Goal: Transaction & Acquisition: Obtain resource

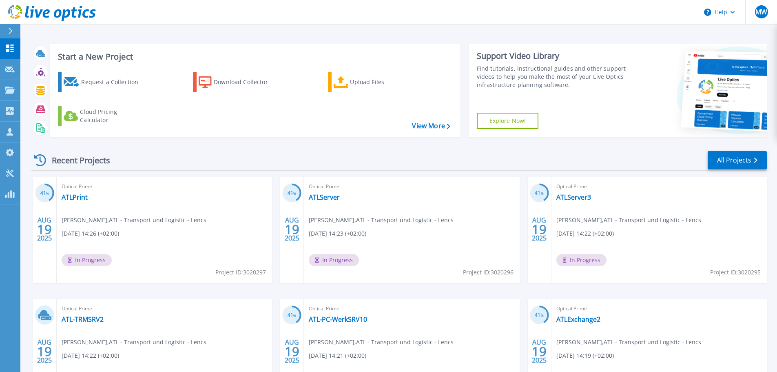
click at [12, 29] on icon at bounding box center [10, 31] width 4 height 7
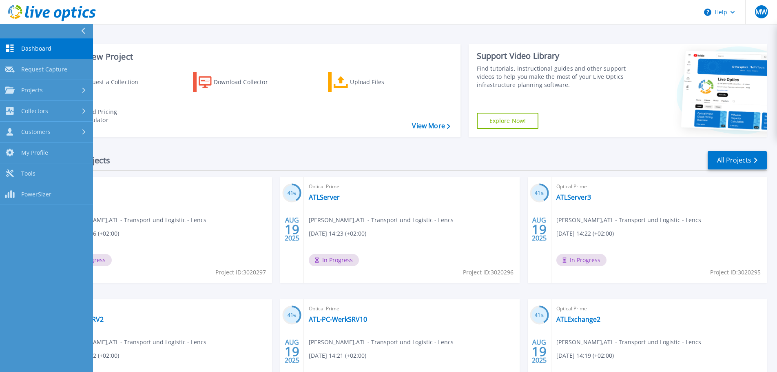
click at [47, 48] on span "Dashboard" at bounding box center [36, 48] width 30 height 7
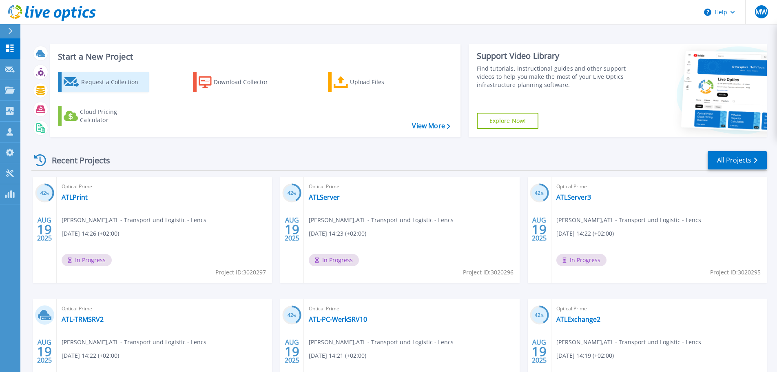
click at [116, 84] on div "Request a Collection" at bounding box center [113, 82] width 65 height 16
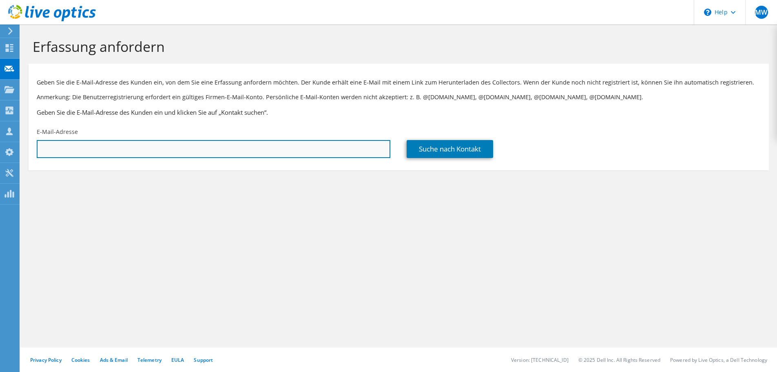
click at [302, 147] on input "text" at bounding box center [214, 149] width 354 height 18
paste input "andre.schreiber@caplog-x.com"
type input "andre.schreiber@caplog-x.com"
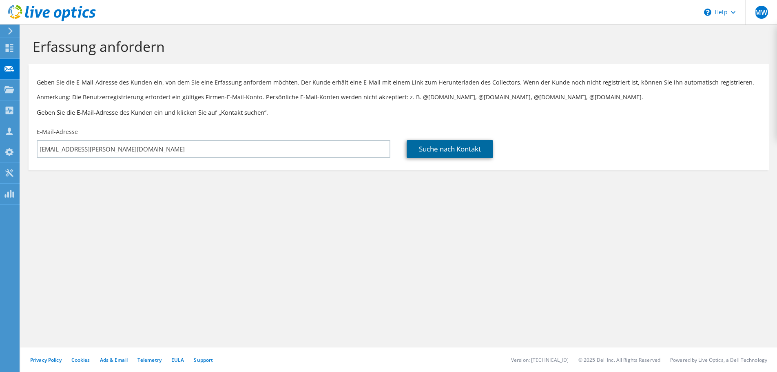
click at [458, 147] on link "Suche nach Kontakt" at bounding box center [450, 149] width 87 height 18
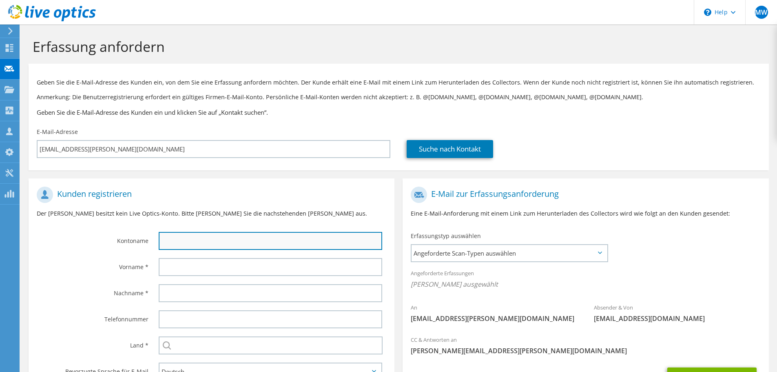
click at [213, 244] on input "text" at bounding box center [271, 241] width 224 height 18
click at [197, 237] on input "text" at bounding box center [271, 241] width 224 height 18
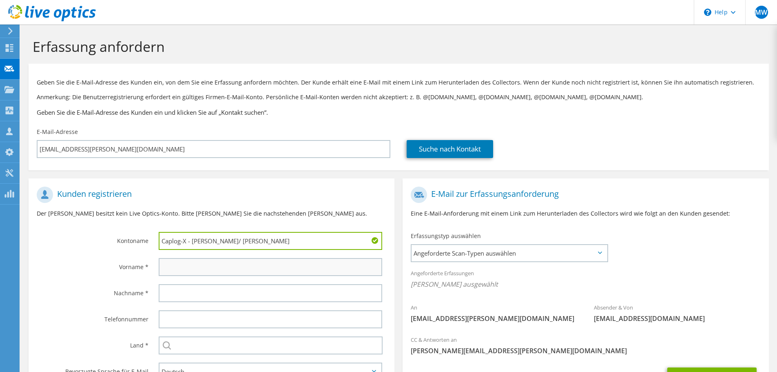
type input "Caplog-X - Schreiber/ Kanz"
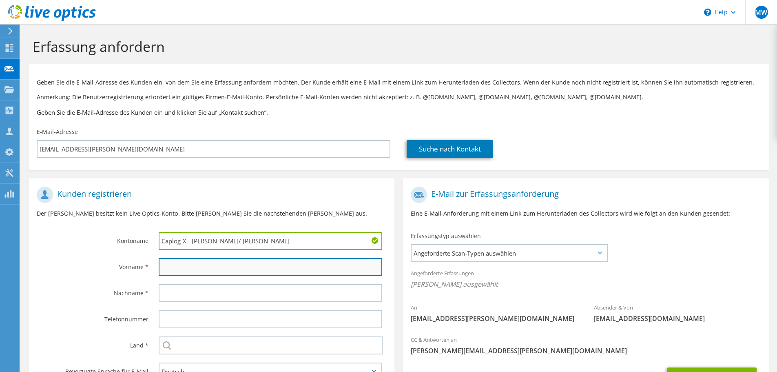
click at [202, 263] on input "text" at bounding box center [271, 267] width 224 height 18
click at [180, 269] on input "text" at bounding box center [271, 267] width 224 height 18
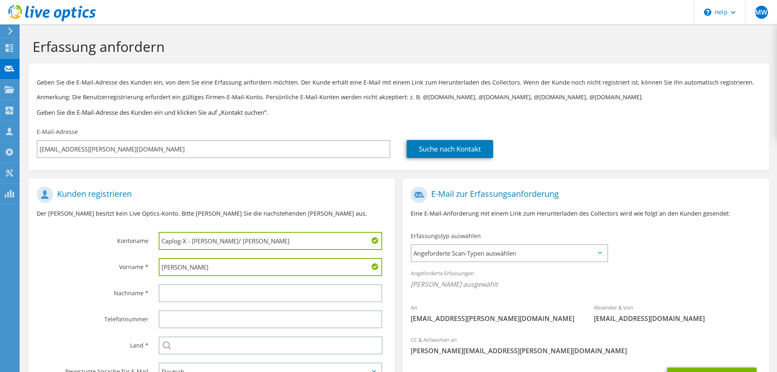
type input "Andre"
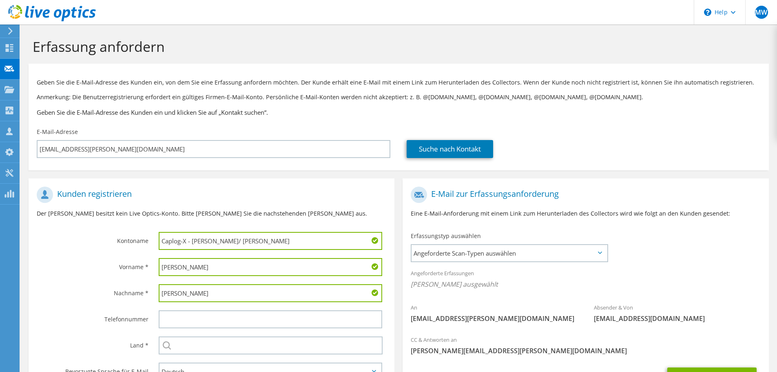
type input "Schreiber"
click at [187, 346] on input "text" at bounding box center [271, 345] width 224 height 18
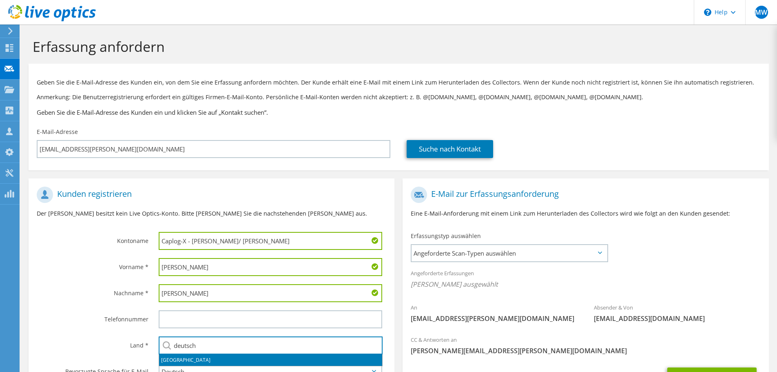
click at [188, 357] on li "Deutschland" at bounding box center [270, 359] width 223 height 11
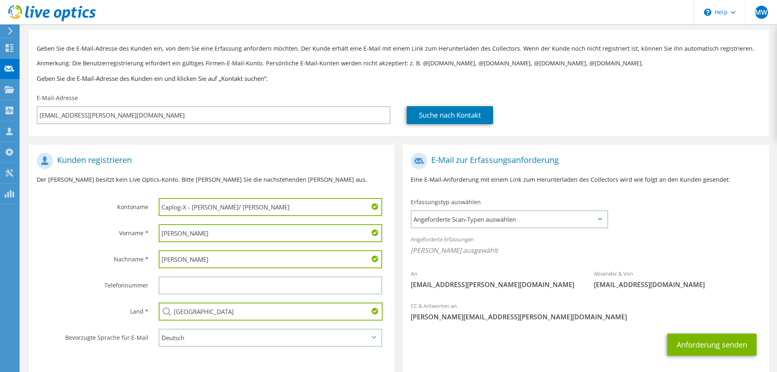
scroll to position [75, 0]
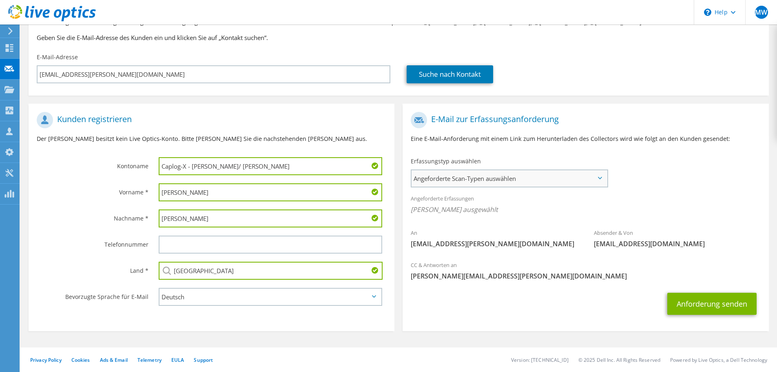
type input "Deutschland"
click at [584, 178] on span "Angeforderte Scan-Typen auswählen" at bounding box center [509, 178] width 195 height 16
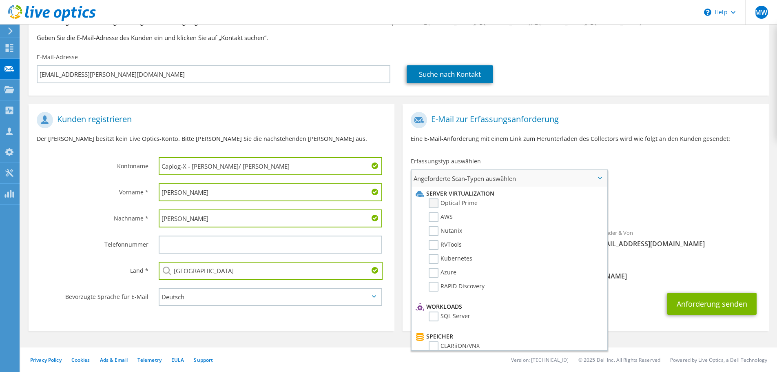
click at [434, 203] on label "Optical Prime" at bounding box center [453, 203] width 49 height 10
click at [0, 0] on input "Optical Prime" at bounding box center [0, 0] width 0 height 0
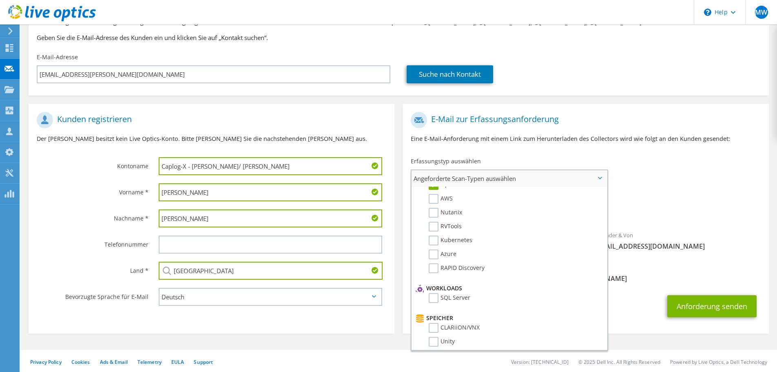
scroll to position [0, 0]
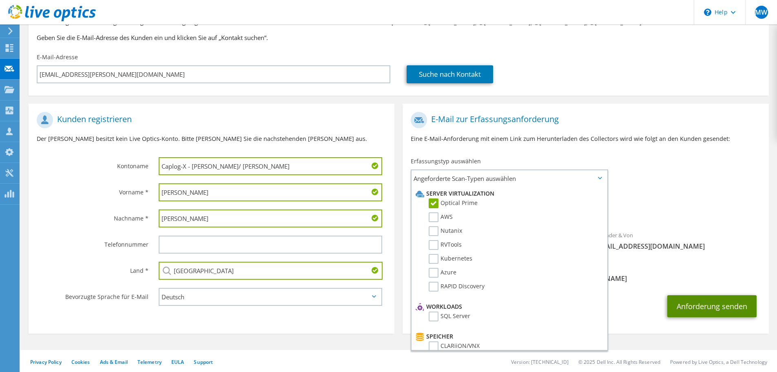
click at [697, 303] on button "Anforderung senden" at bounding box center [712, 306] width 89 height 22
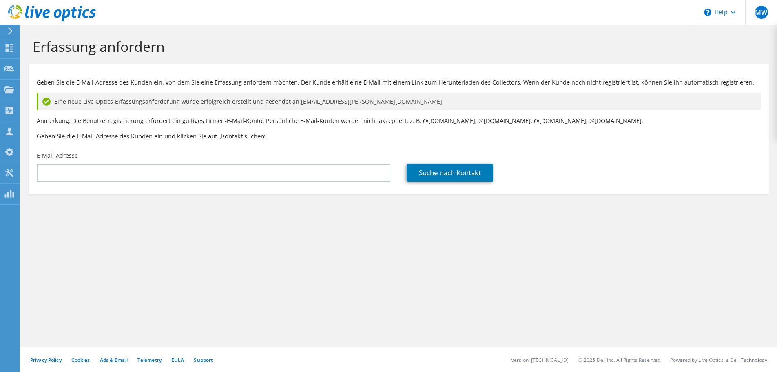
click at [10, 29] on use at bounding box center [10, 30] width 4 height 7
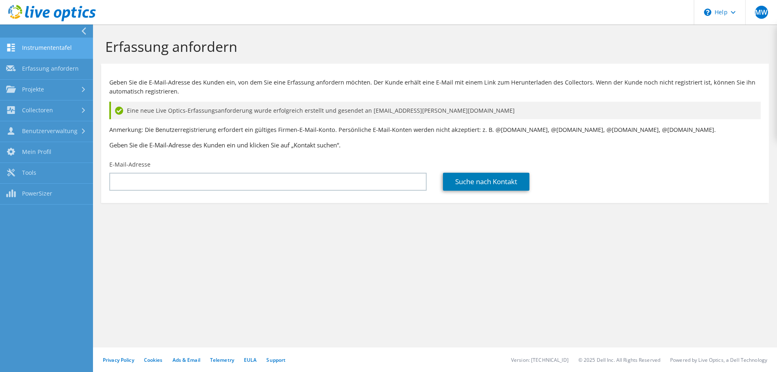
click at [58, 47] on link "Instrumententafel" at bounding box center [46, 48] width 93 height 21
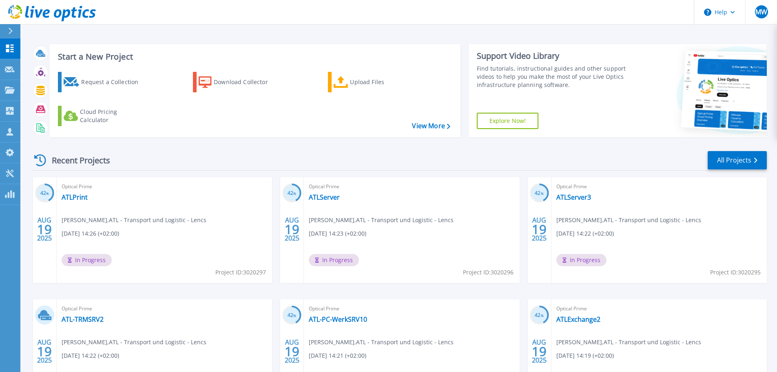
click at [289, 151] on div "Recent Projects All Projects" at bounding box center [399, 160] width 736 height 20
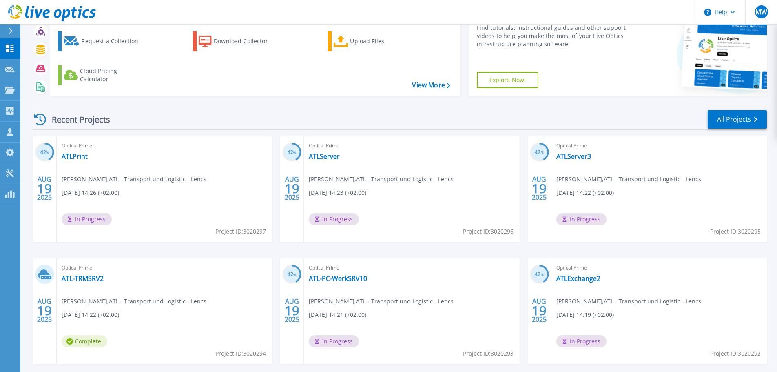
scroll to position [80, 0]
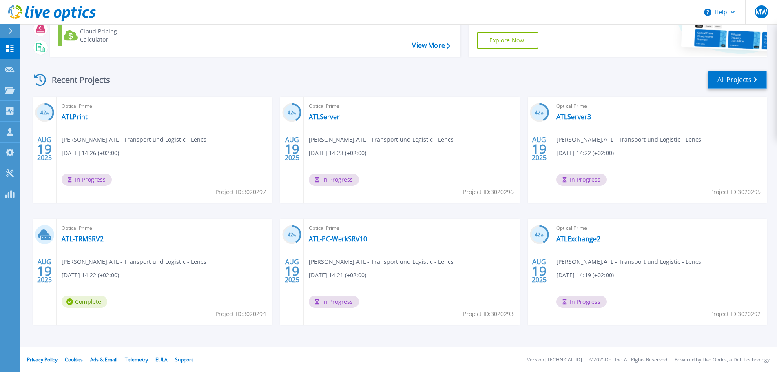
click at [722, 78] on link "All Projects" at bounding box center [737, 80] width 59 height 18
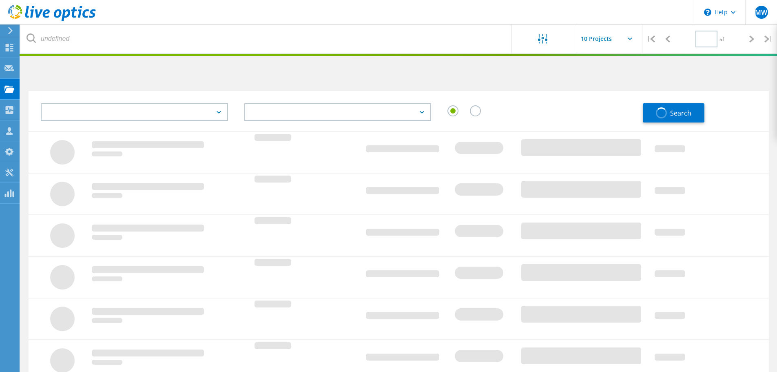
type input "1"
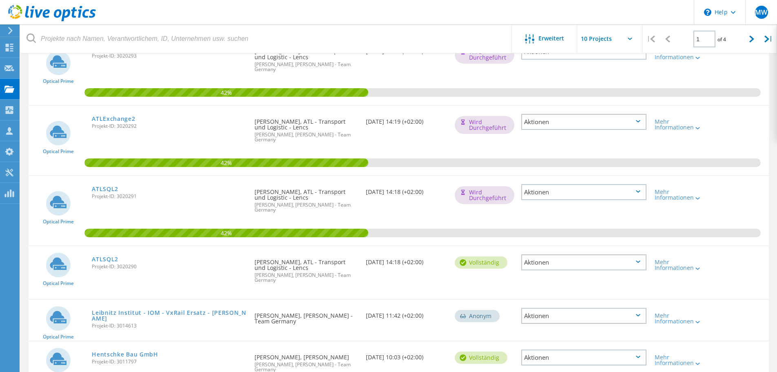
scroll to position [384, 0]
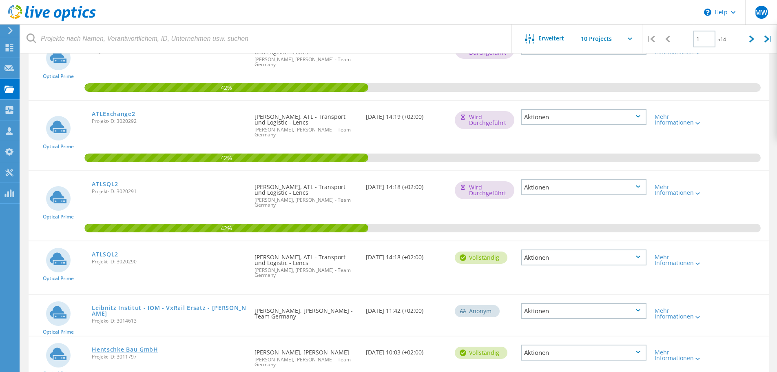
click at [120, 346] on link "Hentschke Bau GmbH" at bounding box center [125, 349] width 67 height 6
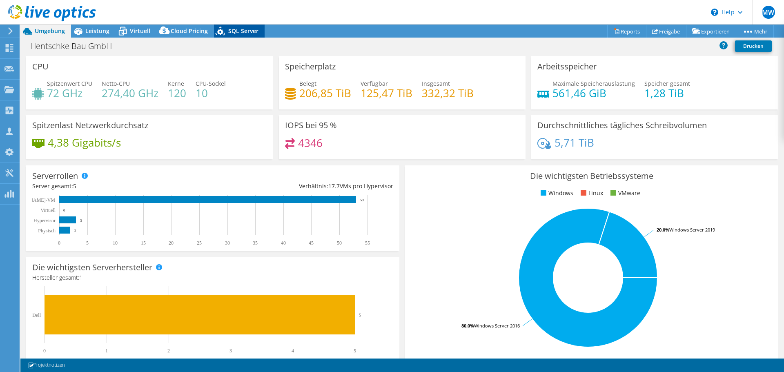
click at [229, 29] on span "SQL Server" at bounding box center [243, 31] width 30 height 8
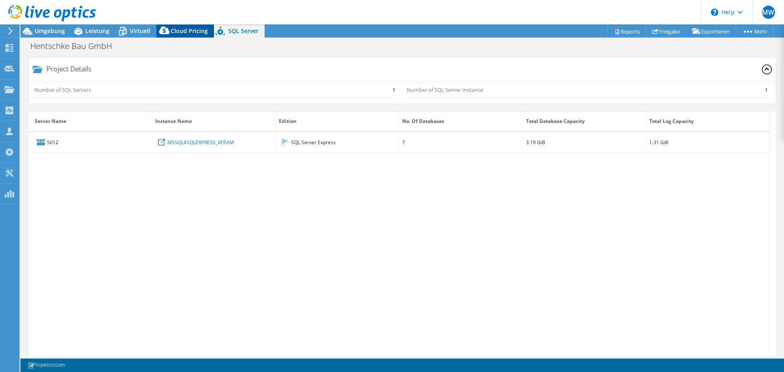
click at [182, 31] on span "Cloud Pricing" at bounding box center [189, 31] width 37 height 8
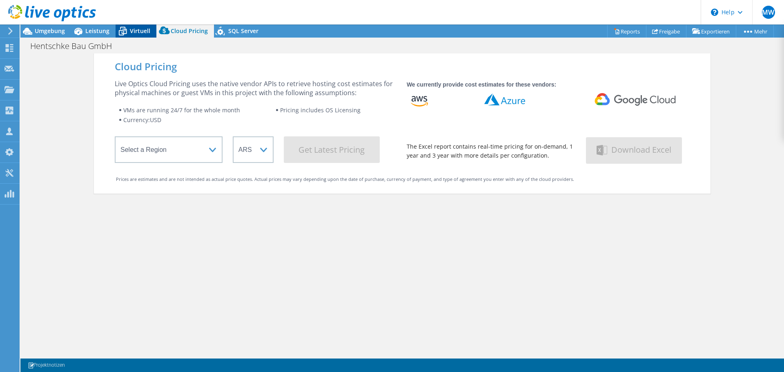
click at [132, 33] on span "Virtuell" at bounding box center [140, 31] width 20 height 8
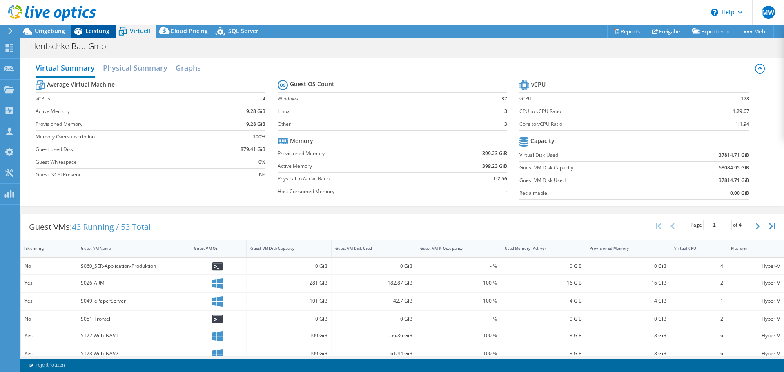
click at [91, 31] on span "Leistung" at bounding box center [97, 31] width 24 height 8
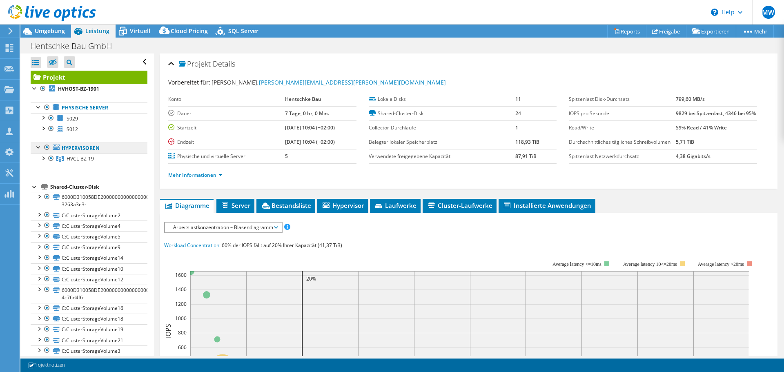
click at [87, 150] on link "Hypervisoren" at bounding box center [89, 147] width 117 height 11
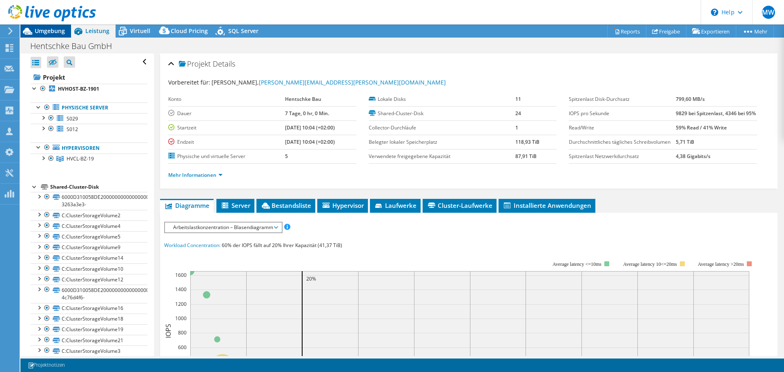
click at [54, 33] on span "Umgebung" at bounding box center [50, 31] width 30 height 8
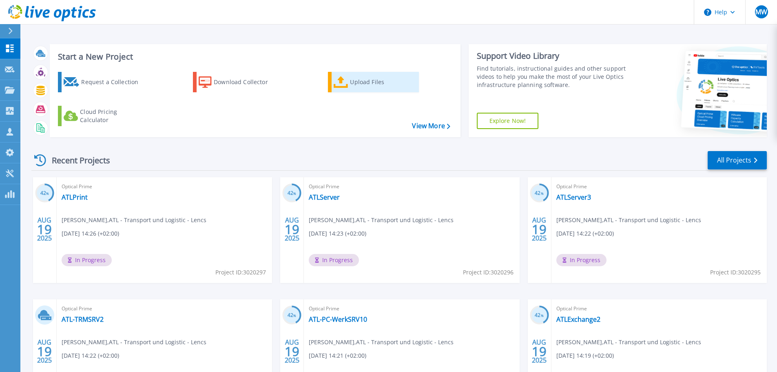
click at [365, 81] on div "Upload Files" at bounding box center [382, 82] width 65 height 16
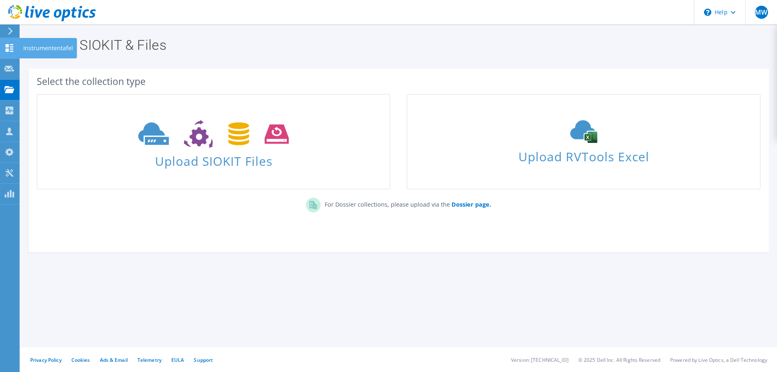
click at [9, 51] on use at bounding box center [10, 48] width 8 height 8
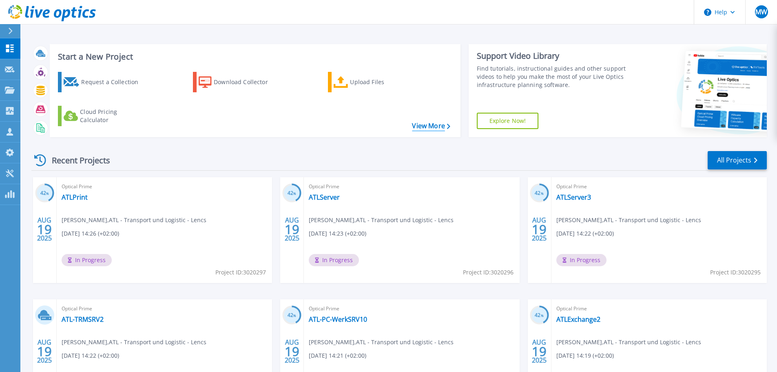
click at [437, 123] on link "View More" at bounding box center [431, 126] width 38 height 8
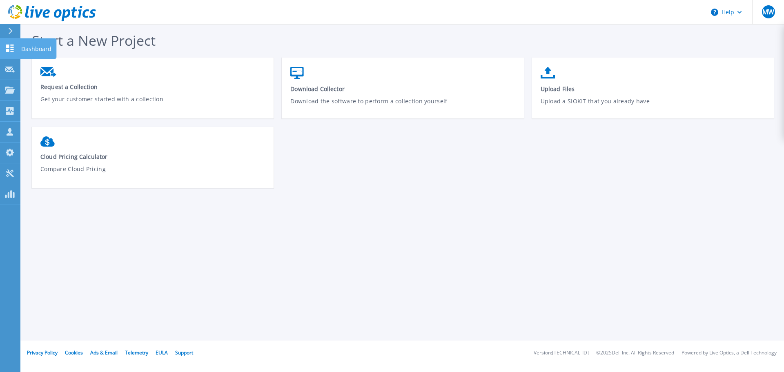
click at [12, 48] on icon at bounding box center [10, 48] width 10 height 8
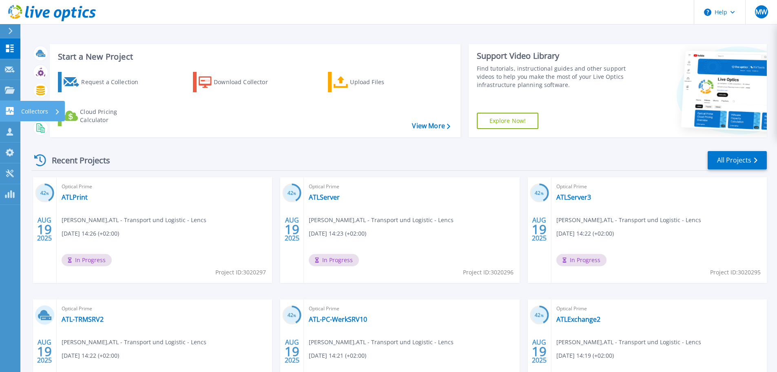
click at [12, 110] on icon at bounding box center [10, 111] width 8 height 8
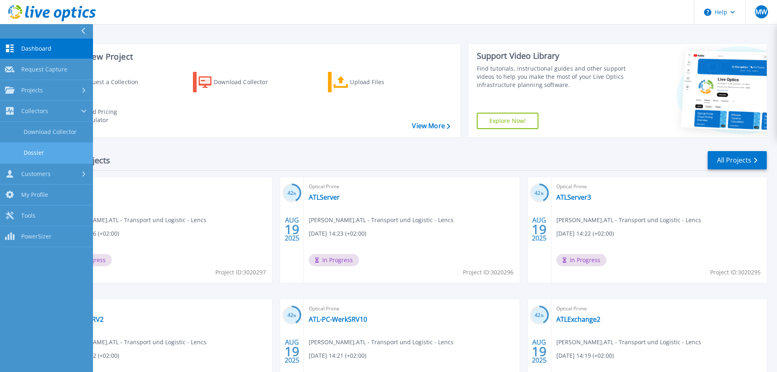
click at [54, 149] on link "Dossier" at bounding box center [46, 152] width 93 height 21
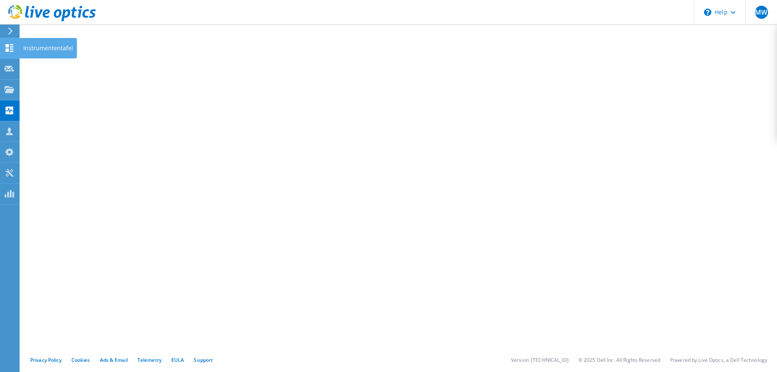
click at [13, 47] on use at bounding box center [10, 48] width 8 height 8
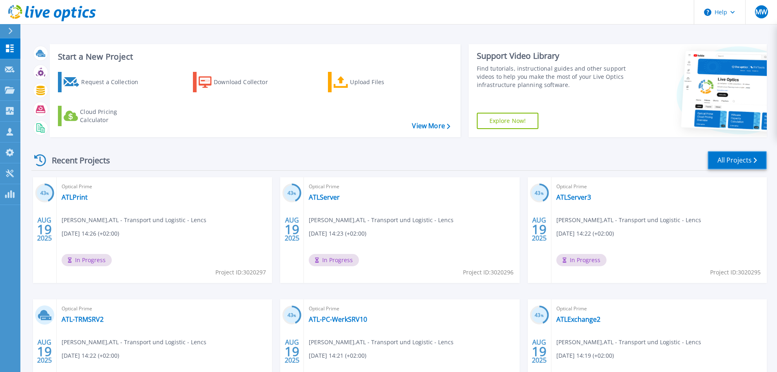
click at [730, 160] on link "All Projects" at bounding box center [737, 160] width 59 height 18
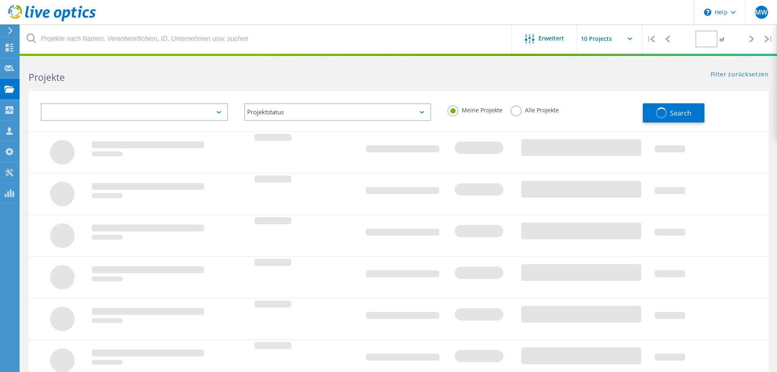
type input "1"
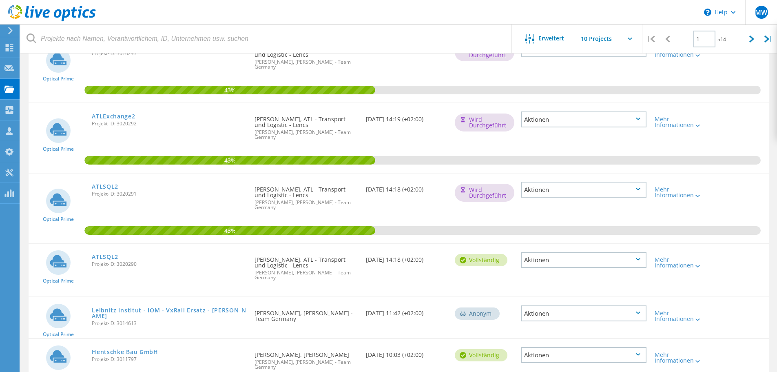
scroll to position [384, 0]
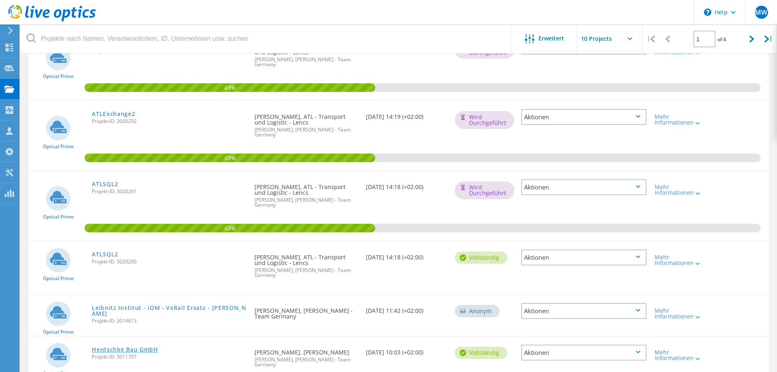
click at [141, 346] on link "Hentschke Bau GmbH" at bounding box center [125, 349] width 67 height 6
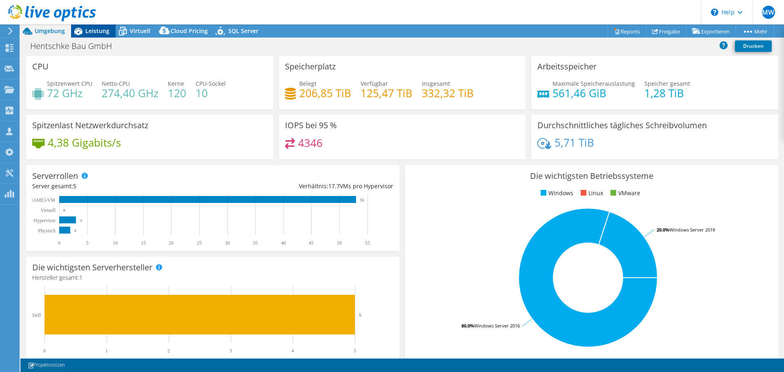
click at [95, 31] on span "Leistung" at bounding box center [97, 31] width 24 height 8
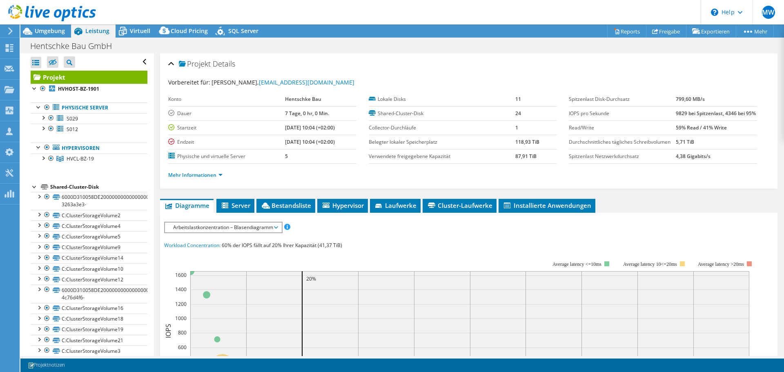
click at [34, 186] on div at bounding box center [35, 186] width 8 height 8
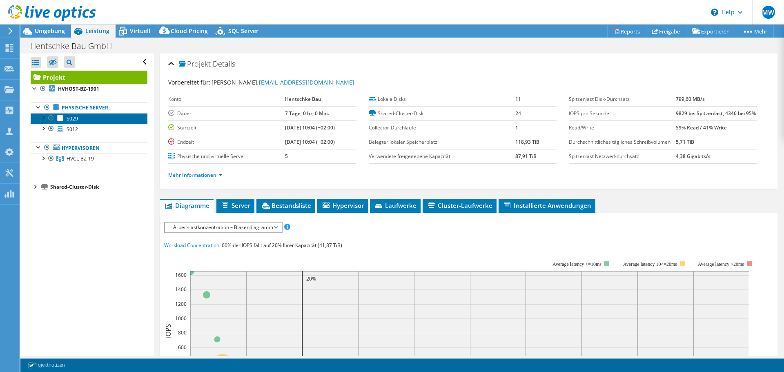
click at [78, 120] on link "S029" at bounding box center [89, 118] width 117 height 11
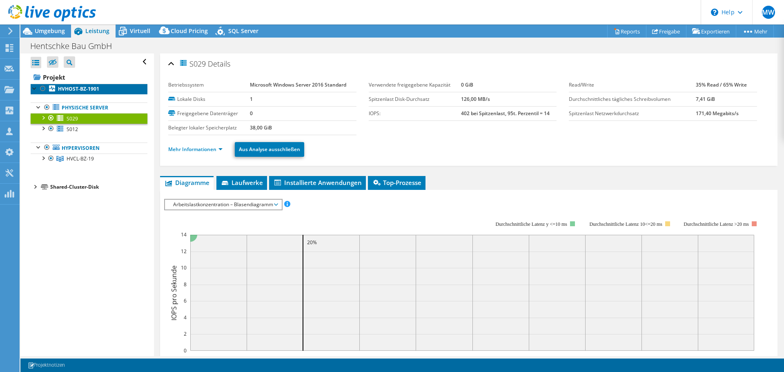
click at [74, 88] on b "HVHOST-BZ-1901" at bounding box center [78, 88] width 41 height 7
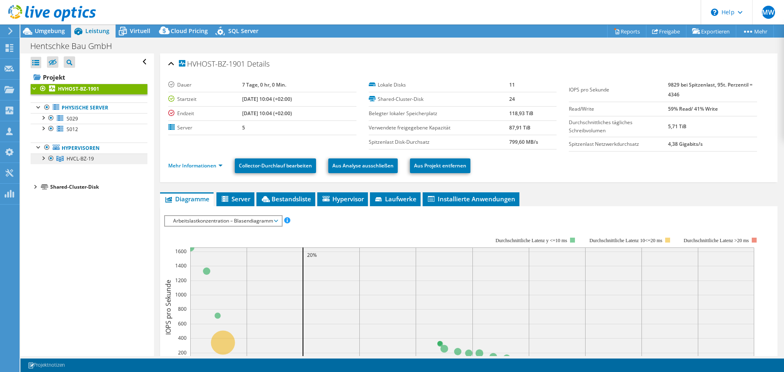
click at [81, 158] on span "HVCL-BZ-19" at bounding box center [80, 158] width 27 height 7
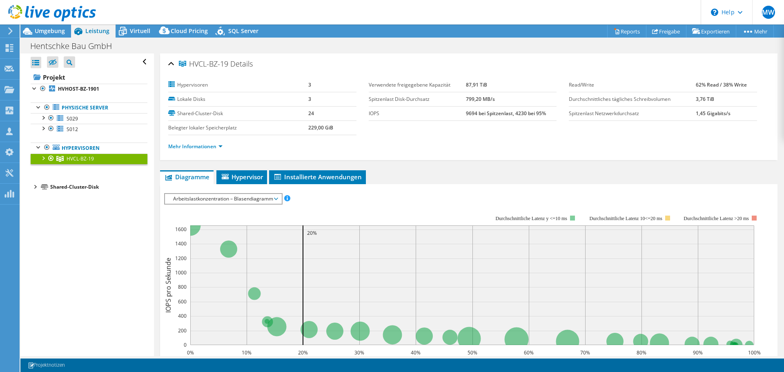
click at [44, 157] on div at bounding box center [43, 157] width 8 height 8
click at [93, 107] on link "Physische Server" at bounding box center [89, 107] width 117 height 11
click at [91, 111] on link "Physische Server" at bounding box center [89, 107] width 117 height 11
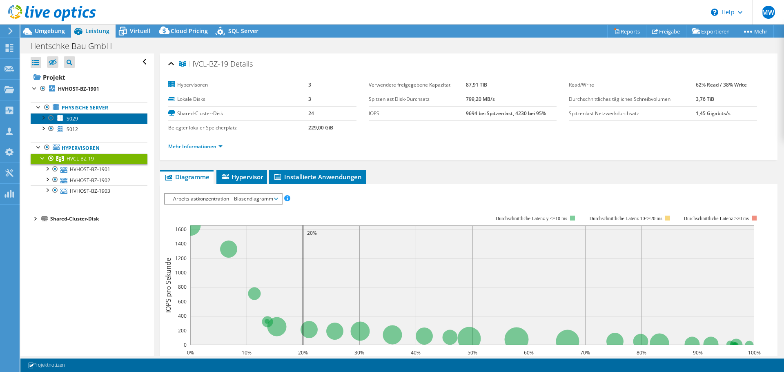
click at [84, 120] on link "S029" at bounding box center [89, 118] width 117 height 11
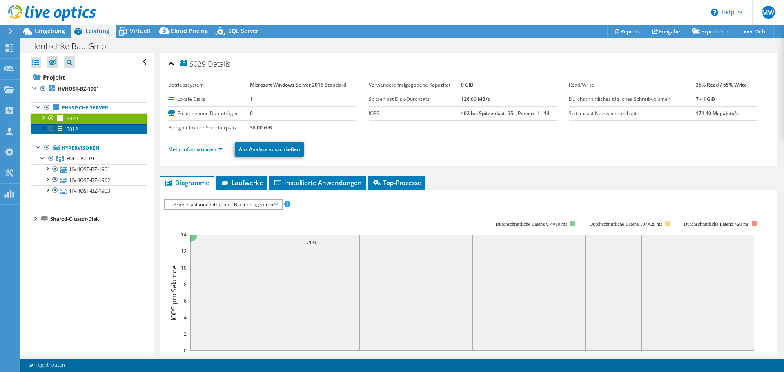
click at [85, 129] on link "S012" at bounding box center [89, 129] width 117 height 11
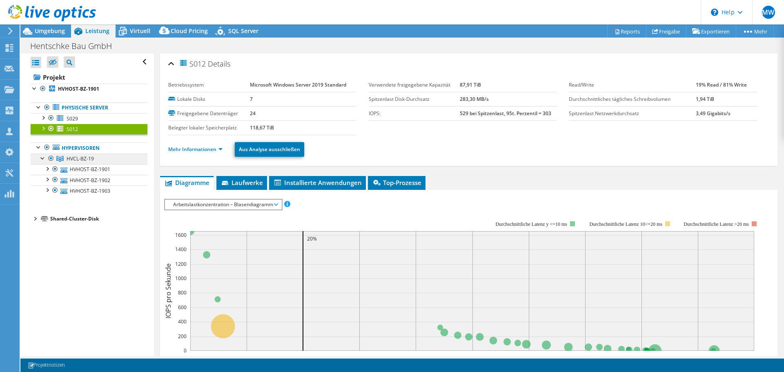
click at [91, 155] on link "HVCL-BZ-19" at bounding box center [89, 158] width 117 height 11
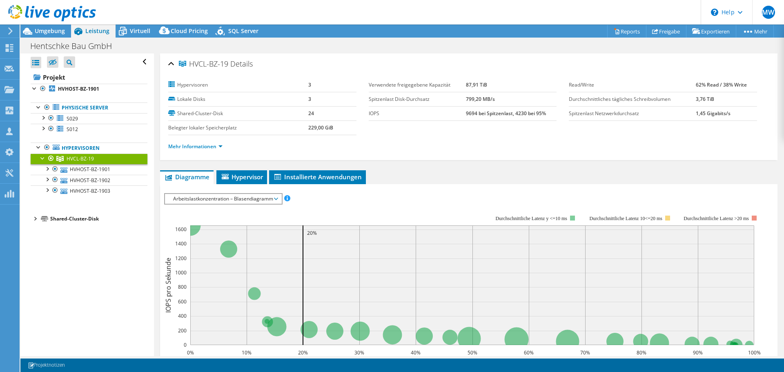
click at [251, 199] on span "Arbeitslastkonzentration – Blasendiagramm" at bounding box center [223, 199] width 108 height 10
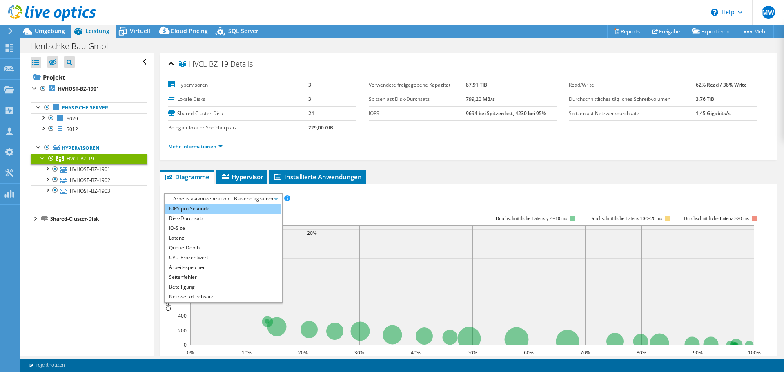
click at [234, 209] on li "IOPS pro Sekunde" at bounding box center [223, 209] width 116 height 10
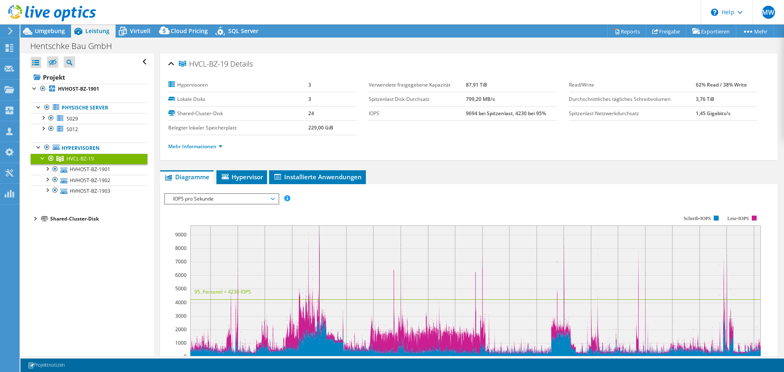
click at [236, 200] on span "IOPS pro Sekunde" at bounding box center [221, 199] width 105 height 10
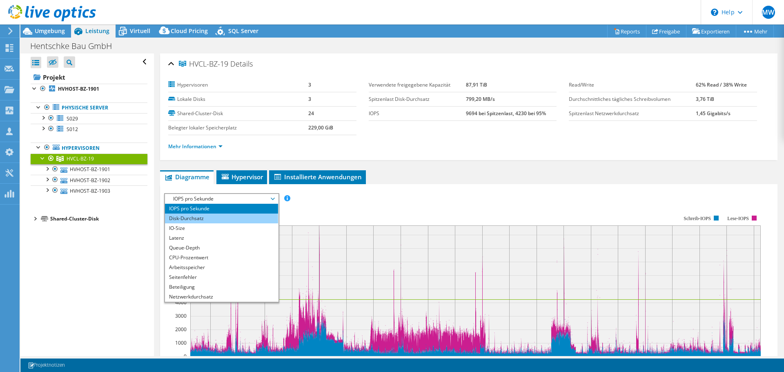
click at [228, 217] on li "Disk-Durchsatz" at bounding box center [221, 218] width 113 height 10
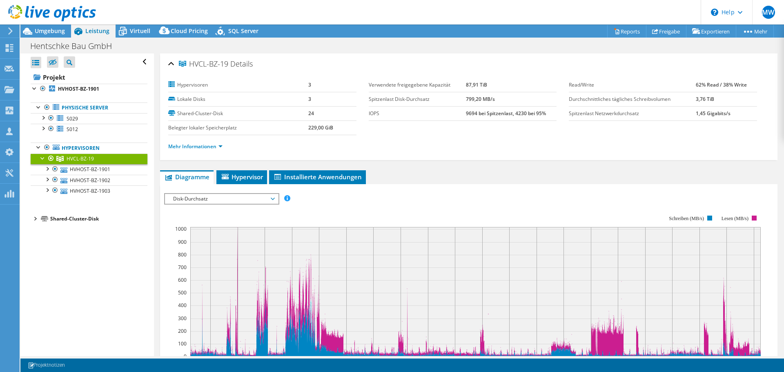
click at [227, 198] on span "Disk-Durchsatz" at bounding box center [221, 199] width 105 height 10
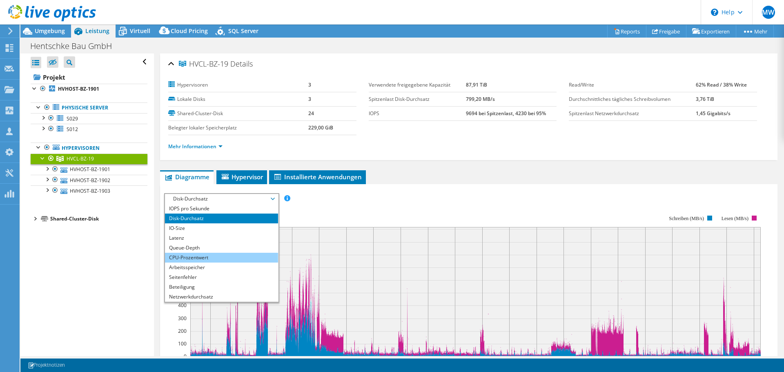
click at [200, 257] on li "CPU-Prozentwert" at bounding box center [221, 258] width 113 height 10
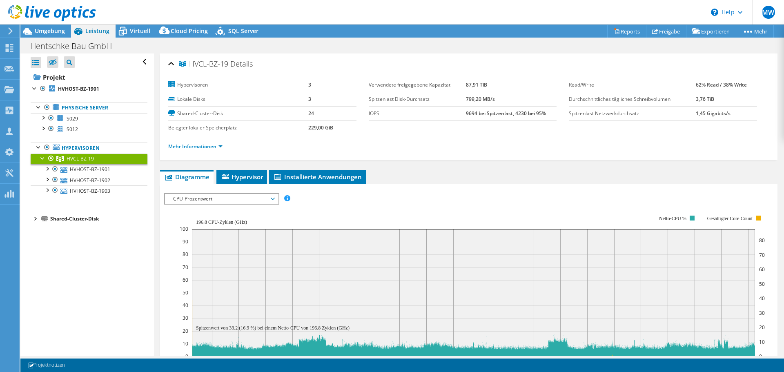
click at [243, 203] on span "CPU-Prozentwert" at bounding box center [221, 199] width 105 height 10
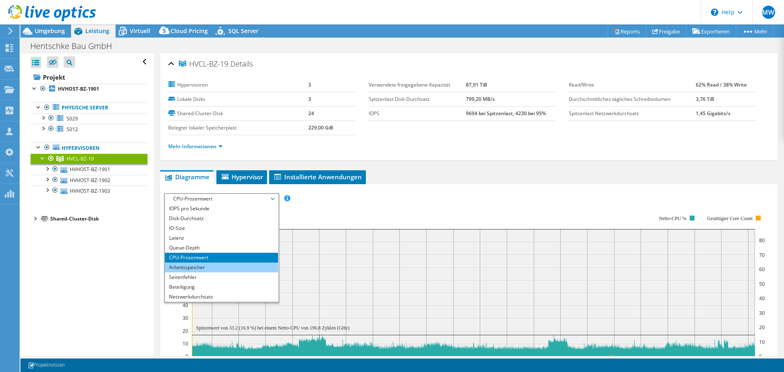
click at [198, 268] on li "Arbeitsspeicher" at bounding box center [221, 267] width 113 height 10
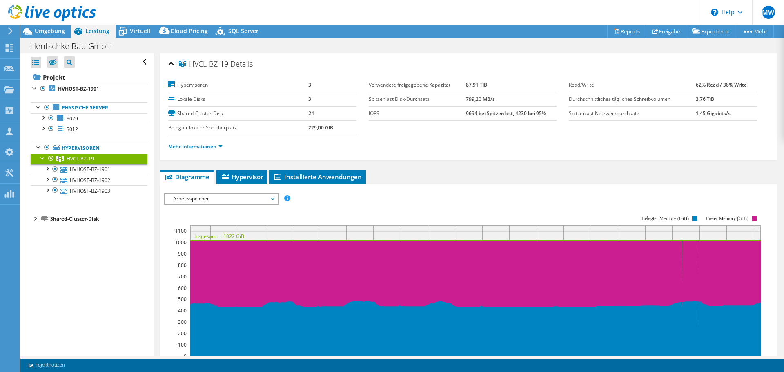
click at [206, 200] on span "Arbeitsspeicher" at bounding box center [221, 199] width 105 height 10
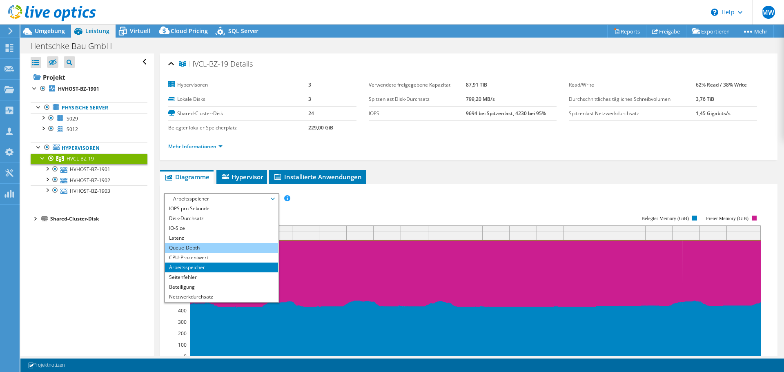
scroll to position [29, 0]
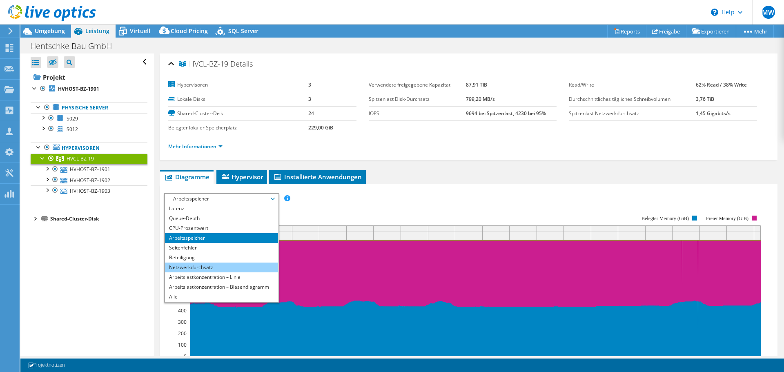
click at [215, 267] on li "Netzwerkdurchsatz" at bounding box center [221, 267] width 113 height 10
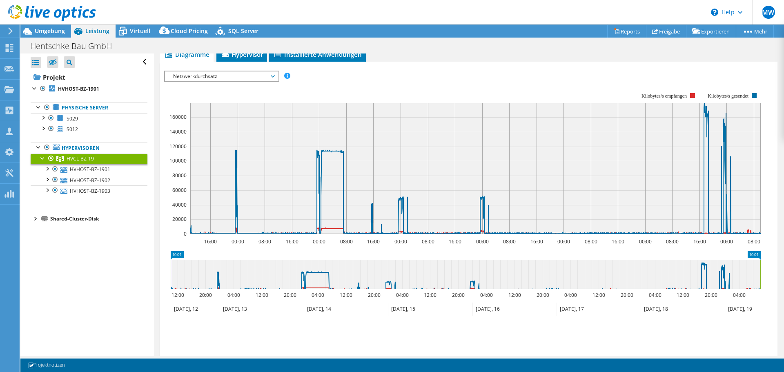
scroll to position [82, 0]
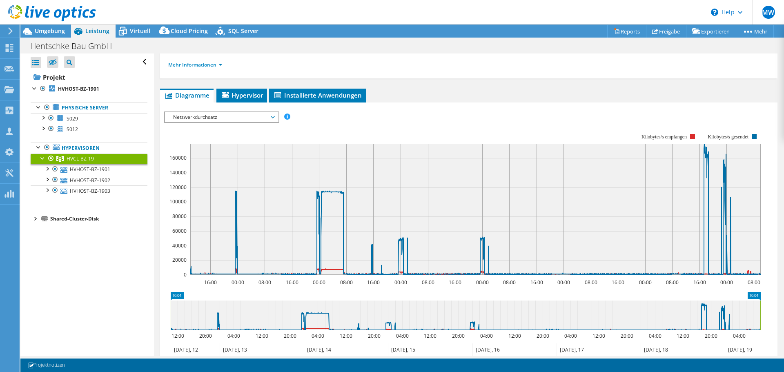
click at [222, 118] on span "Netzwerkdurchsatz" at bounding box center [221, 117] width 105 height 10
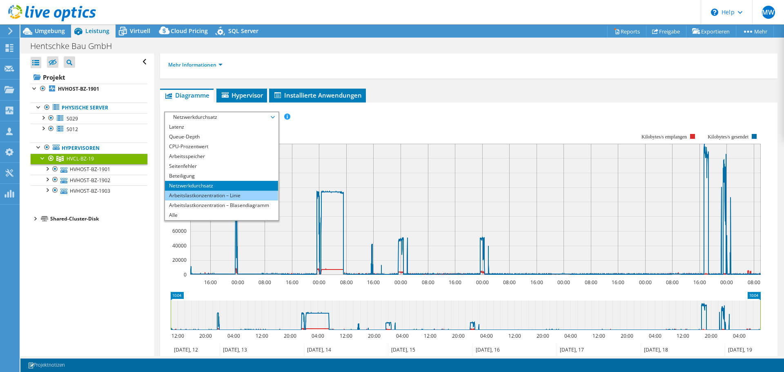
click at [229, 196] on li "Arbeitslastkonzentration – Linie" at bounding box center [221, 196] width 113 height 10
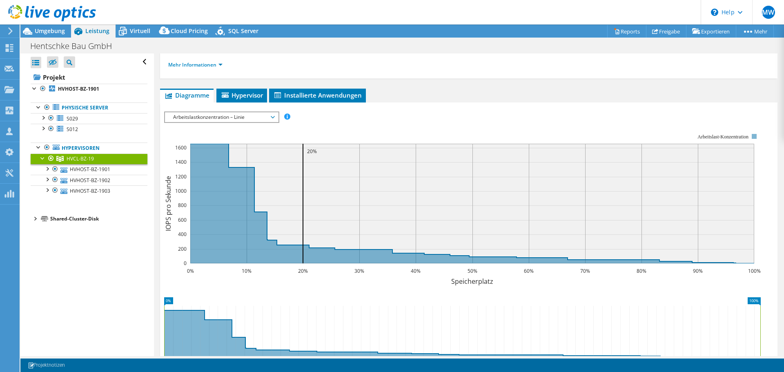
click at [218, 117] on span "Arbeitslastkonzentration – Linie" at bounding box center [221, 117] width 105 height 10
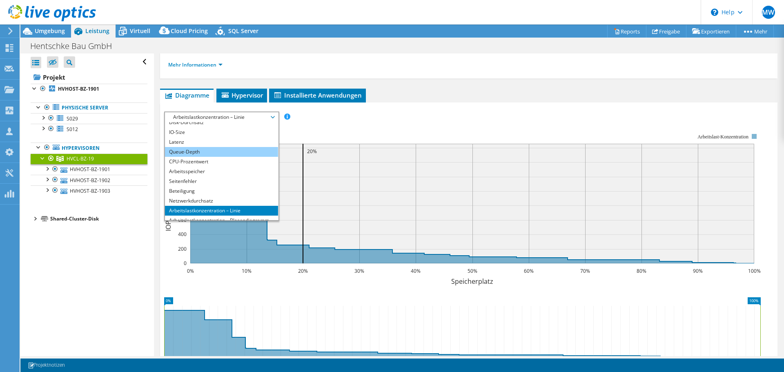
scroll to position [0, 0]
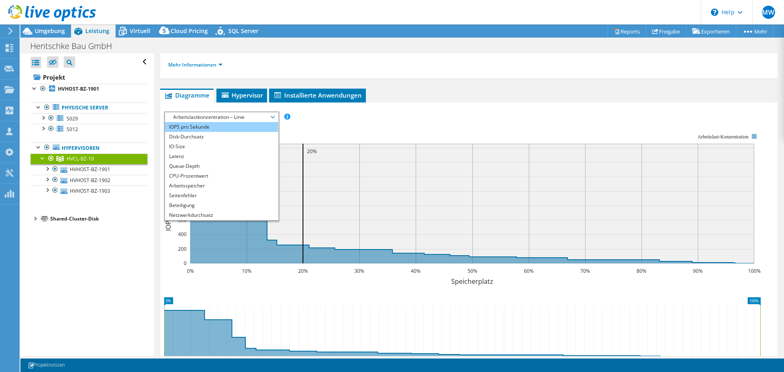
click at [214, 128] on li "IOPS pro Sekunde" at bounding box center [221, 127] width 113 height 10
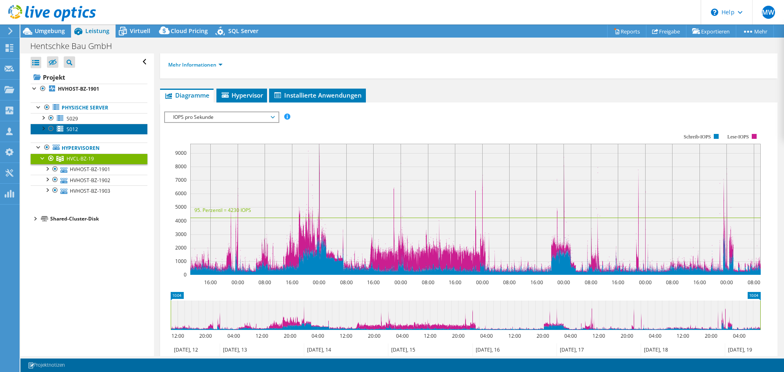
click at [74, 127] on span "S012" at bounding box center [72, 129] width 11 height 7
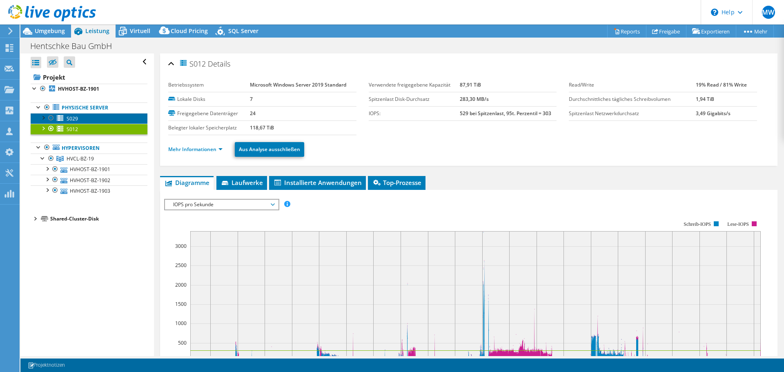
click at [76, 118] on span "S029" at bounding box center [72, 118] width 11 height 7
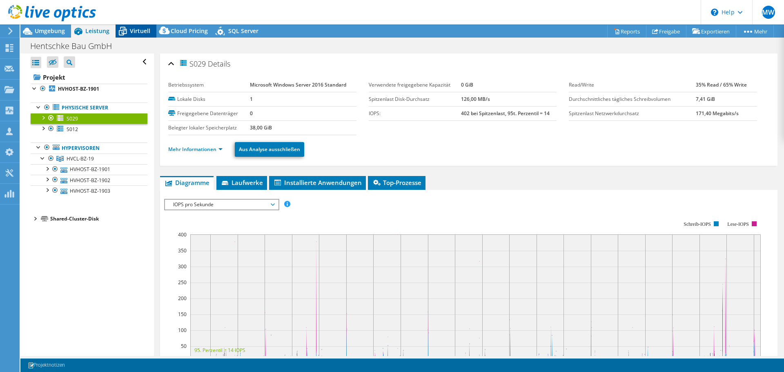
click at [133, 30] on span "Virtuell" at bounding box center [140, 31] width 20 height 8
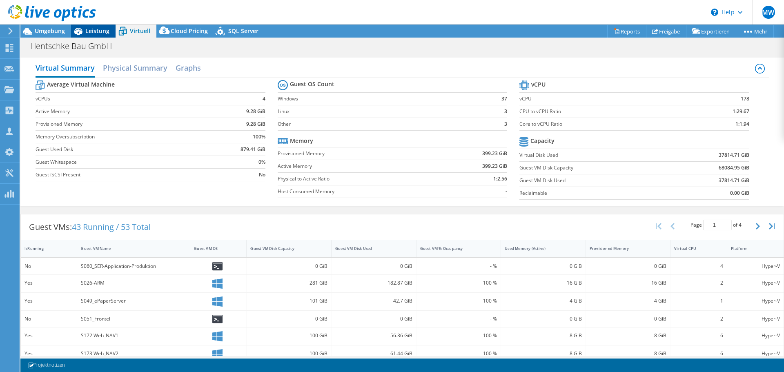
click at [86, 31] on span "Leistung" at bounding box center [97, 31] width 24 height 8
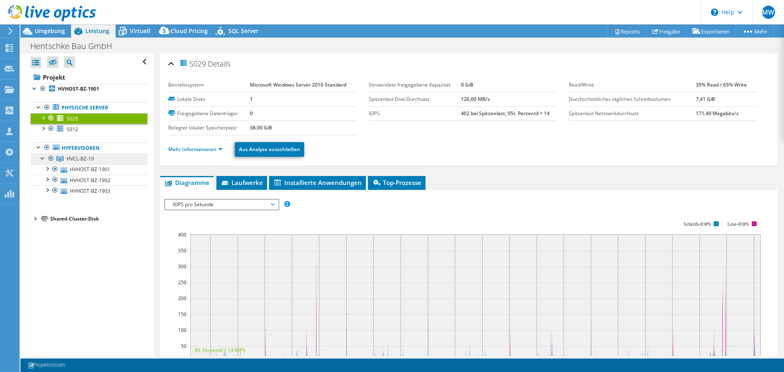
click at [80, 161] on span "HVCL-BZ-19" at bounding box center [80, 158] width 27 height 7
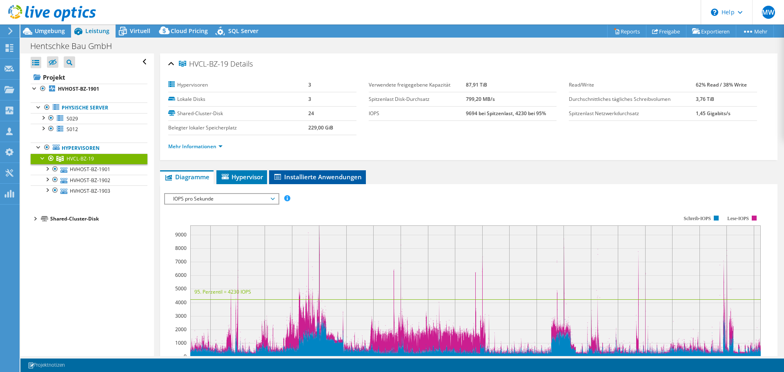
click at [305, 173] on span "Installierte Anwendungen" at bounding box center [317, 177] width 89 height 8
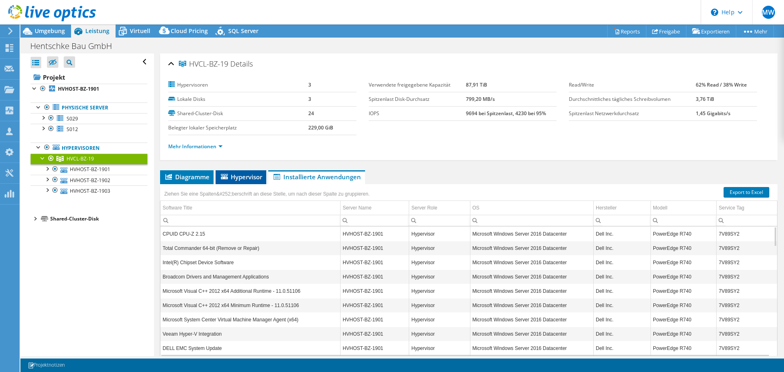
click at [244, 176] on span "Hypervisor" at bounding box center [241, 177] width 42 height 8
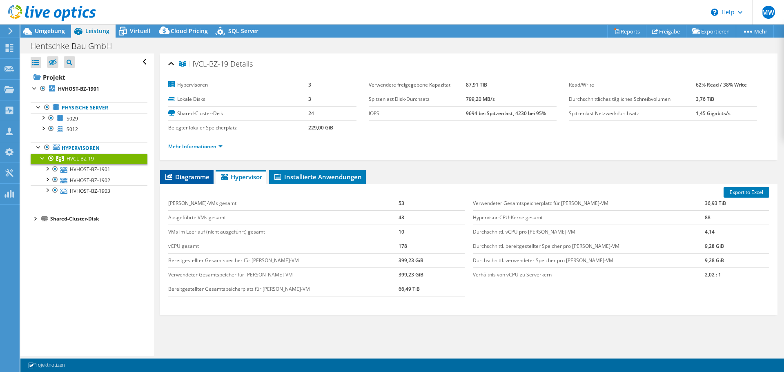
click at [188, 180] on span "Diagramme" at bounding box center [186, 177] width 45 height 8
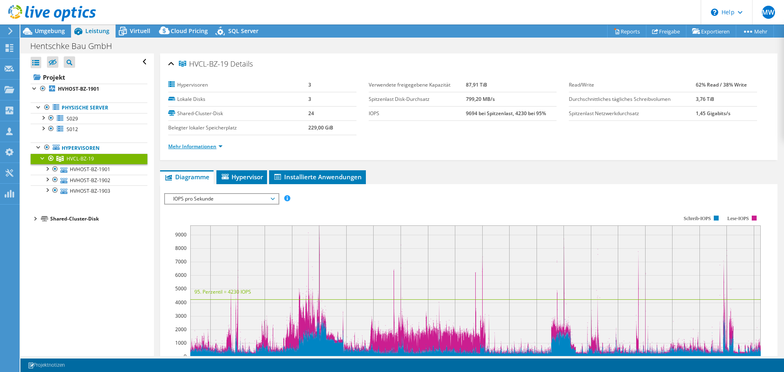
click at [218, 146] on link "Mehr Informationen" at bounding box center [195, 146] width 54 height 7
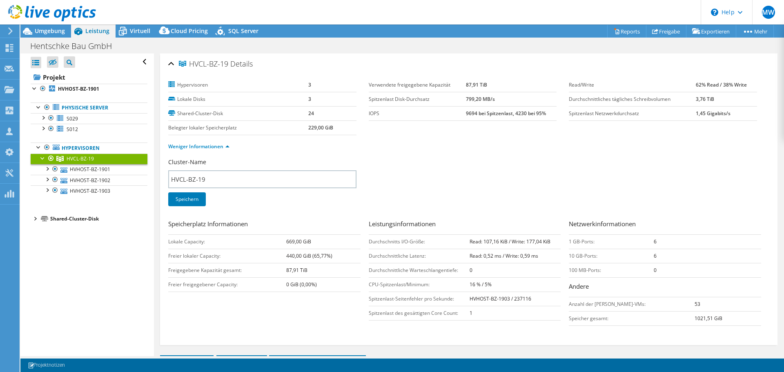
click at [35, 219] on div at bounding box center [35, 218] width 8 height 8
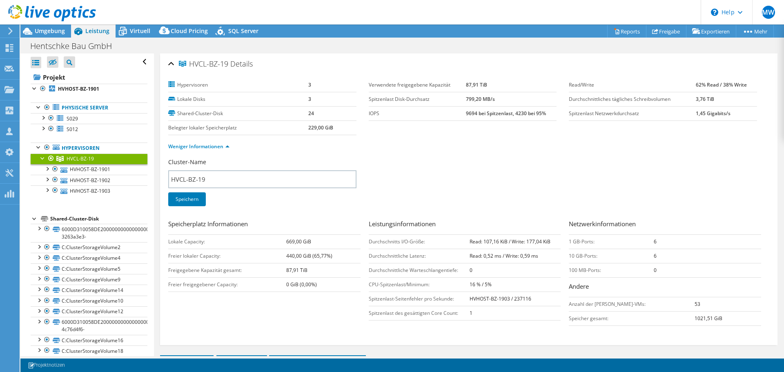
click at [62, 219] on div "Shared-Cluster-Disk" at bounding box center [98, 219] width 97 height 10
click at [32, 220] on div at bounding box center [35, 218] width 8 height 8
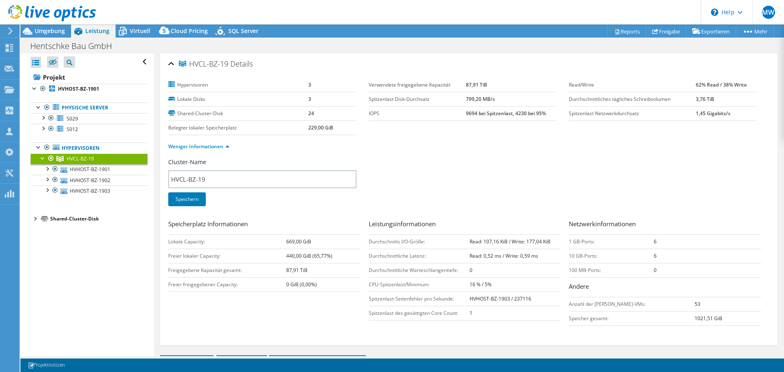
click at [73, 216] on div "Shared-Cluster-Disk" at bounding box center [98, 219] width 97 height 10
click at [33, 218] on div at bounding box center [35, 218] width 8 height 8
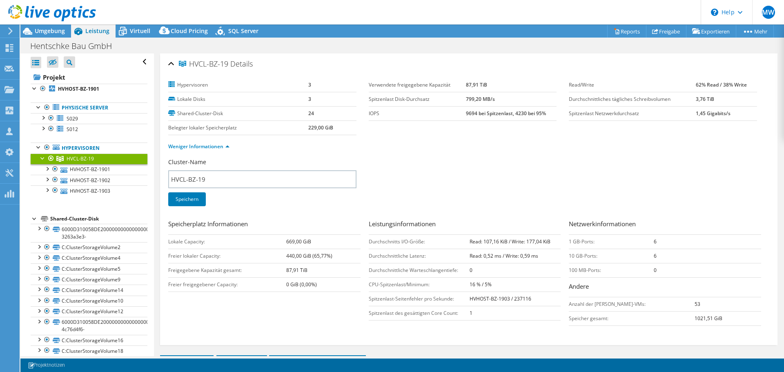
click at [34, 219] on div at bounding box center [35, 218] width 8 height 8
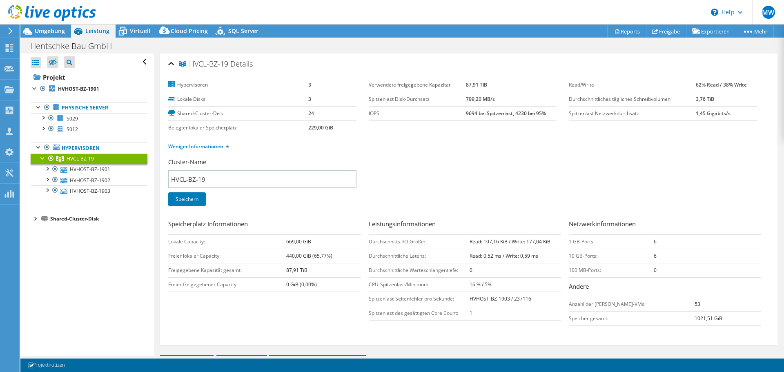
click at [35, 218] on div at bounding box center [35, 218] width 8 height 8
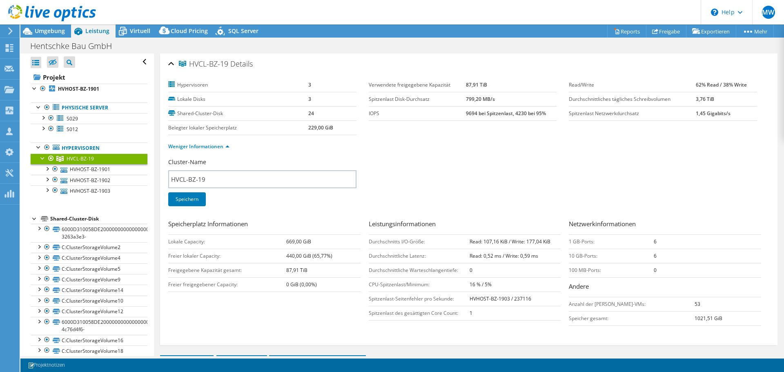
click at [93, 218] on div "Shared-Cluster-Disk" at bounding box center [98, 219] width 97 height 10
click at [46, 106] on div at bounding box center [47, 107] width 8 height 10
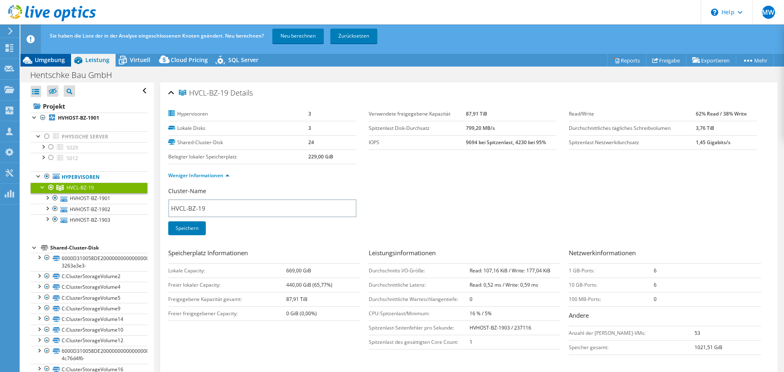
click at [48, 60] on span "Umgebung" at bounding box center [50, 60] width 30 height 8
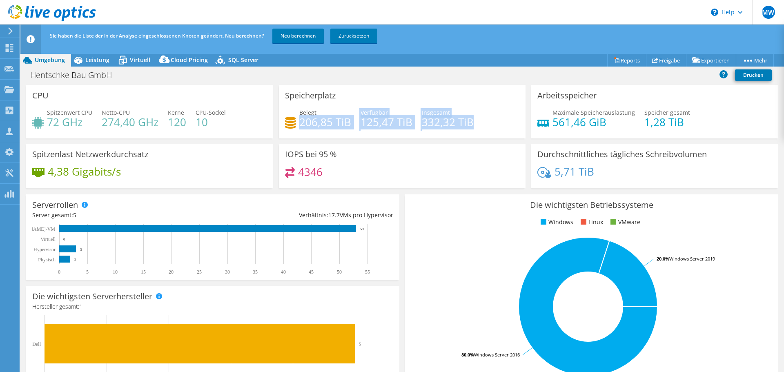
drag, startPoint x: 298, startPoint y: 121, endPoint x: 468, endPoint y: 118, distance: 170.2
click at [468, 118] on div "Belegt 206,85 TiB Verfügbar 125,47 TiB Insgesamt 332,32 TiB" at bounding box center [402, 121] width 235 height 27
click at [304, 37] on link "Neu berechnen" at bounding box center [297, 36] width 51 height 15
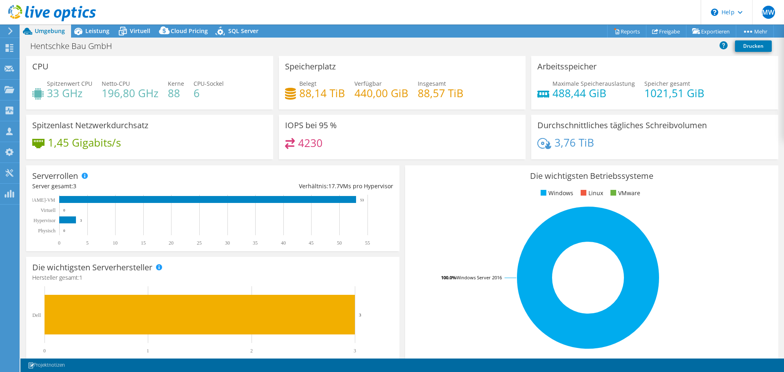
select select "USD"
click at [102, 31] on span "Leistung" at bounding box center [97, 31] width 24 height 8
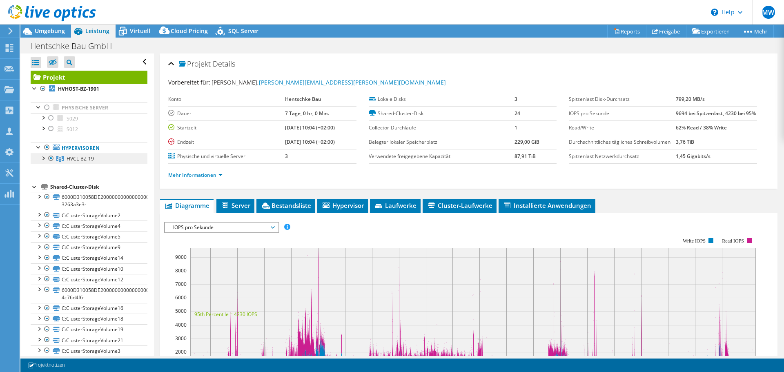
click at [87, 158] on span "HVCL-BZ-19" at bounding box center [80, 158] width 27 height 7
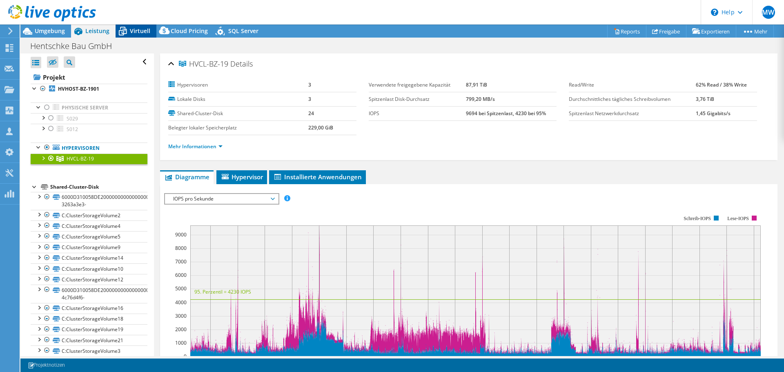
click at [134, 27] on span "Virtuell" at bounding box center [140, 31] width 20 height 8
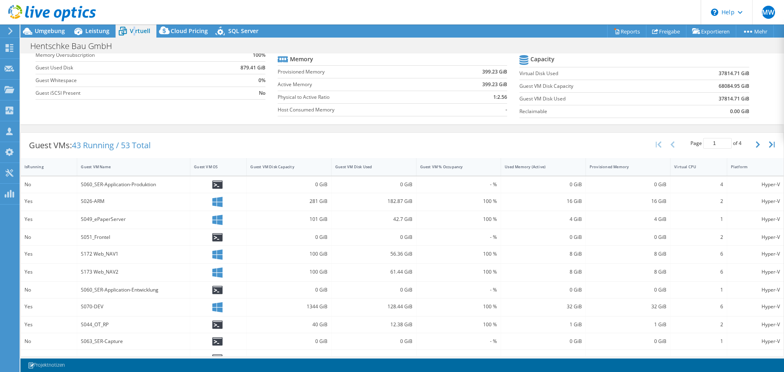
scroll to position [41, 0]
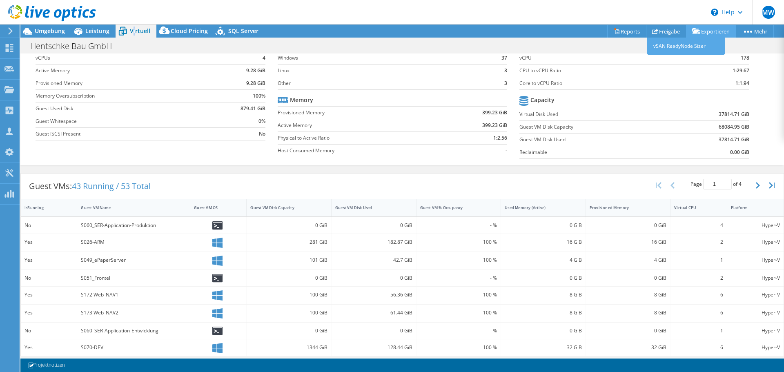
click at [710, 32] on link "Exportieren" at bounding box center [711, 31] width 50 height 13
click at [621, 31] on link "Reports" at bounding box center [626, 31] width 39 height 13
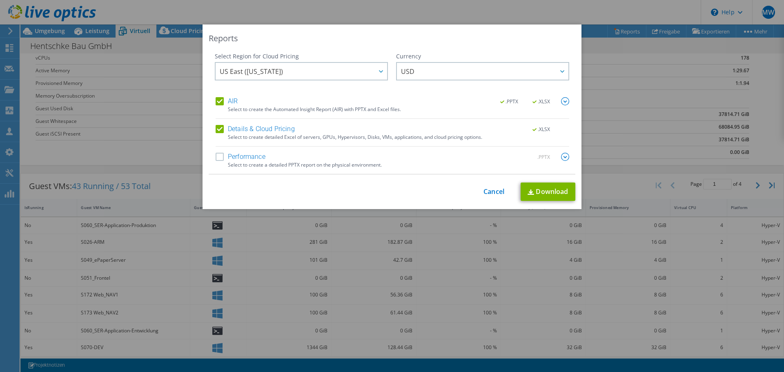
click at [215, 98] on label "AIR" at bounding box center [226, 101] width 22 height 8
click at [0, 0] on input "AIR" at bounding box center [0, 0] width 0 height 0
click at [217, 130] on label "Details & Cloud Pricing" at bounding box center [254, 129] width 79 height 8
click at [0, 0] on input "Details & Cloud Pricing" at bounding box center [0, 0] width 0 height 0
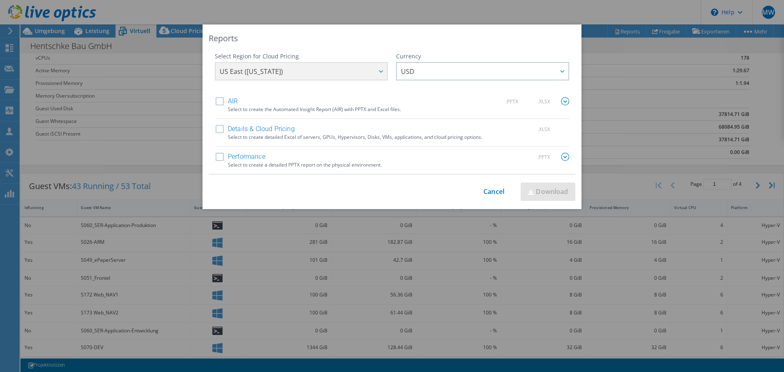
click at [218, 158] on label "Performance" at bounding box center [240, 157] width 50 height 8
click at [0, 0] on input "Performance" at bounding box center [0, 0] width 0 height 0
click at [552, 190] on link "Download" at bounding box center [547, 191] width 55 height 18
drag, startPoint x: 228, startPoint y: 186, endPoint x: 231, endPoint y: 174, distance: 13.1
click at [228, 186] on div "This process may take a while, please wait... Cancel Download" at bounding box center [392, 191] width 366 height 18
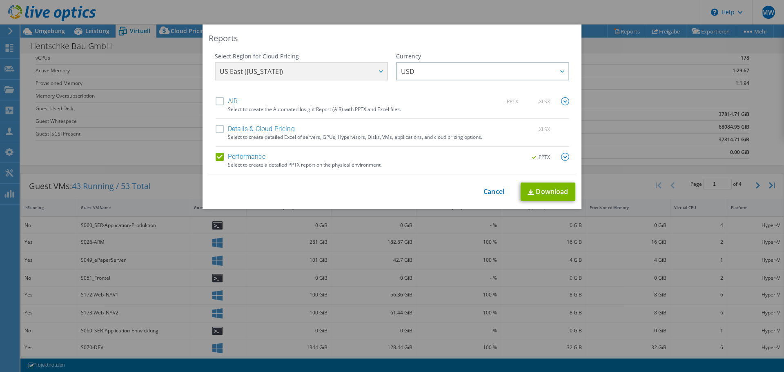
click at [222, 129] on label "Details & Cloud Pricing" at bounding box center [254, 129] width 79 height 8
click at [0, 0] on input "Details & Cloud Pricing" at bounding box center [0, 0] width 0 height 0
click at [217, 128] on label "Details & Cloud Pricing" at bounding box center [254, 129] width 79 height 8
click at [0, 0] on input "Details & Cloud Pricing" at bounding box center [0, 0] width 0 height 0
click at [217, 128] on label "Details & Cloud Pricing" at bounding box center [254, 129] width 79 height 8
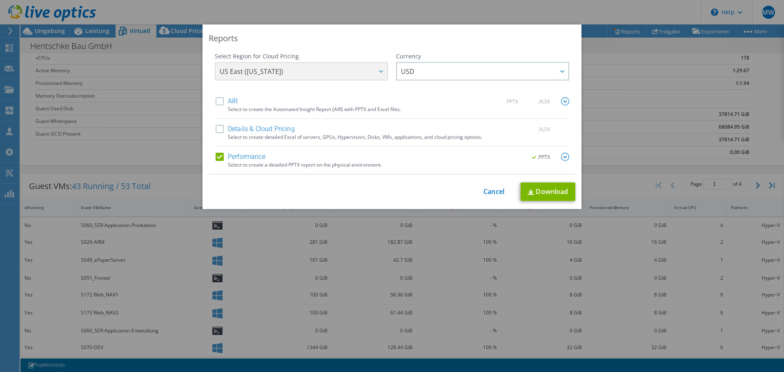
click at [0, 0] on input "Details & Cloud Pricing" at bounding box center [0, 0] width 0 height 0
click at [215, 160] on label "Performance" at bounding box center [240, 157] width 50 height 8
click at [0, 0] on input "Performance" at bounding box center [0, 0] width 0 height 0
click at [541, 191] on link "Download" at bounding box center [547, 191] width 55 height 18
click at [563, 157] on img at bounding box center [565, 157] width 8 height 8
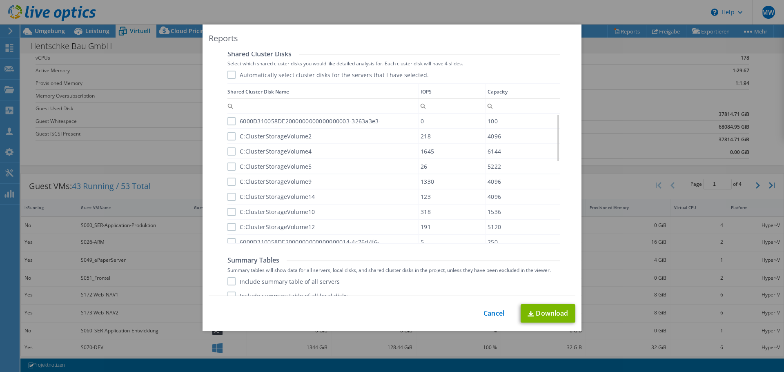
scroll to position [408, 0]
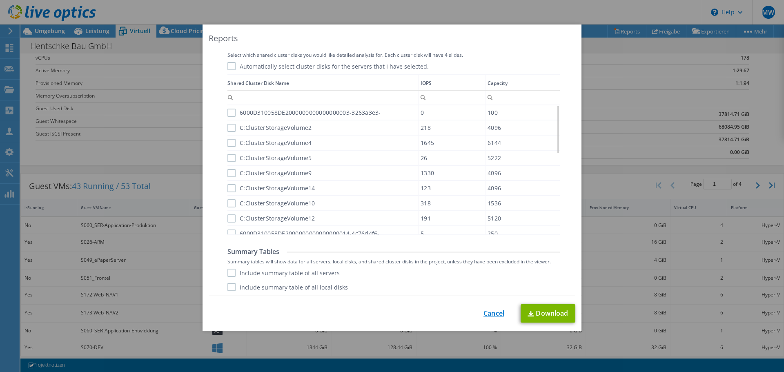
click at [484, 314] on link "Cancel" at bounding box center [493, 313] width 21 height 8
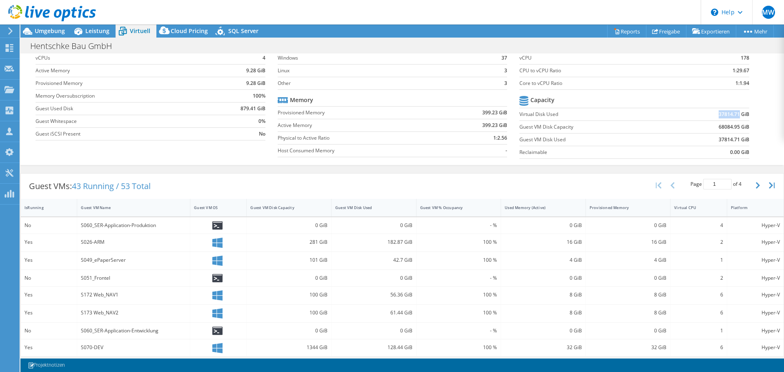
drag, startPoint x: 713, startPoint y: 112, endPoint x: 733, endPoint y: 118, distance: 20.8
click at [733, 118] on b "37814.71 GiB" at bounding box center [733, 114] width 31 height 8
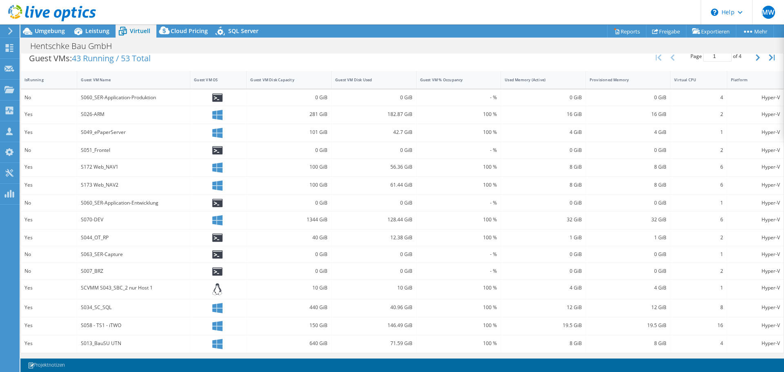
scroll to position [170, 0]
drag, startPoint x: 134, startPoint y: 306, endPoint x: 422, endPoint y: 307, distance: 288.1
click at [421, 305] on div "Yes S034_SC_SQL 440 GiB 40.96 GiB 100 % 12 GiB 12 GiB 8 Hyper-V" at bounding box center [402, 307] width 762 height 18
click at [9, 31] on icon at bounding box center [10, 30] width 6 height 7
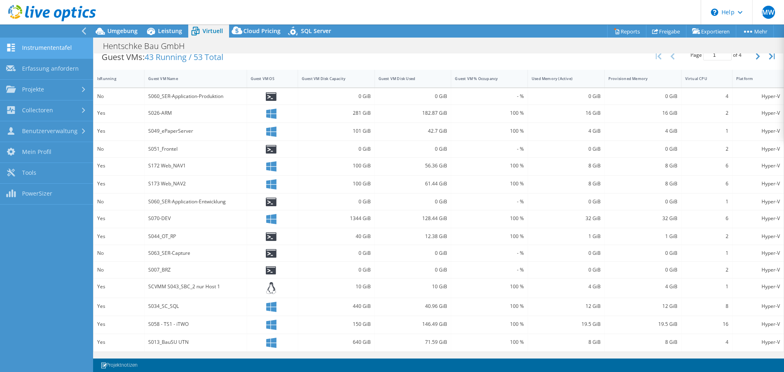
click at [63, 48] on link "Instrumententafel" at bounding box center [46, 48] width 93 height 21
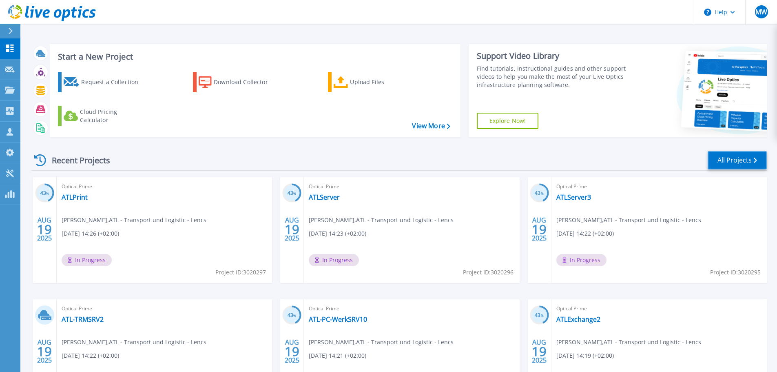
click at [734, 152] on link "All Projects" at bounding box center [737, 160] width 59 height 18
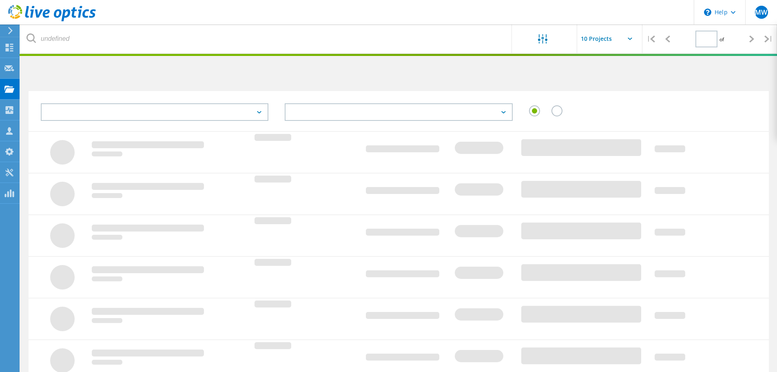
type input "1"
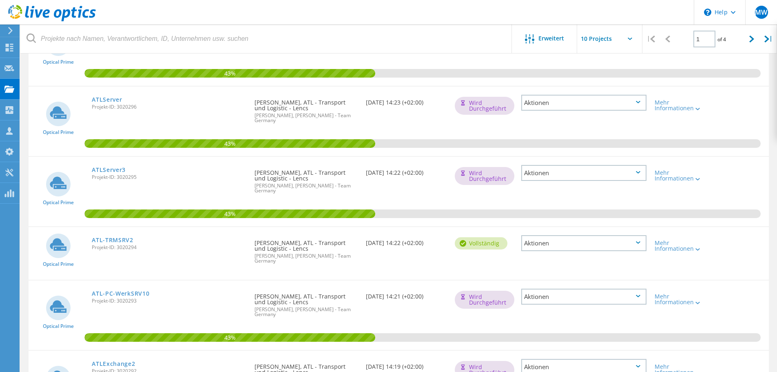
scroll to position [82, 0]
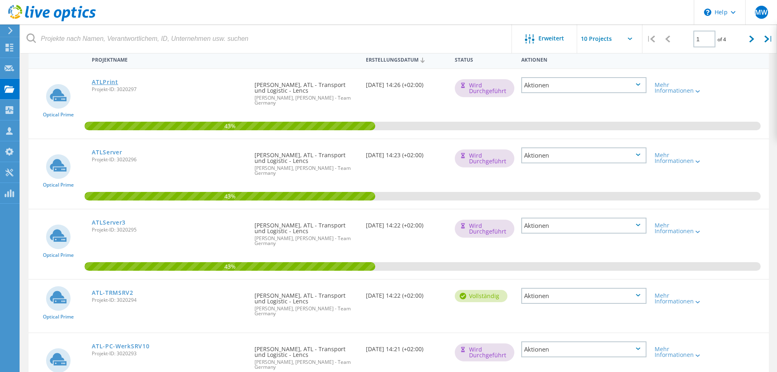
click at [104, 82] on link "ATLPrint" at bounding box center [105, 82] width 27 height 6
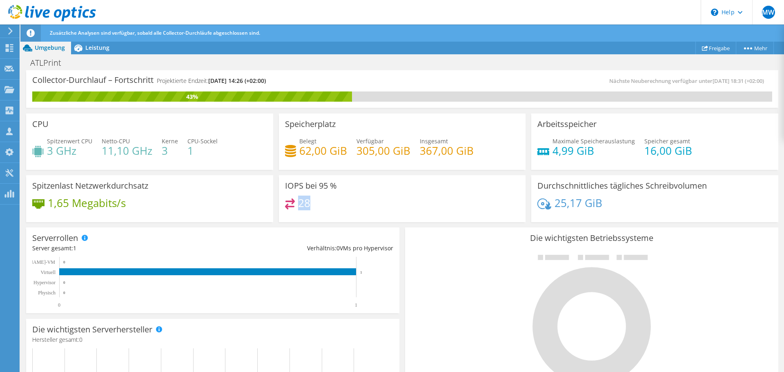
drag, startPoint x: 298, startPoint y: 203, endPoint x: 327, endPoint y: 204, distance: 28.6
click at [327, 204] on div "28" at bounding box center [402, 207] width 235 height 18
click at [9, 48] on icon at bounding box center [9, 48] width 10 height 8
